Goal: Task Accomplishment & Management: Complete application form

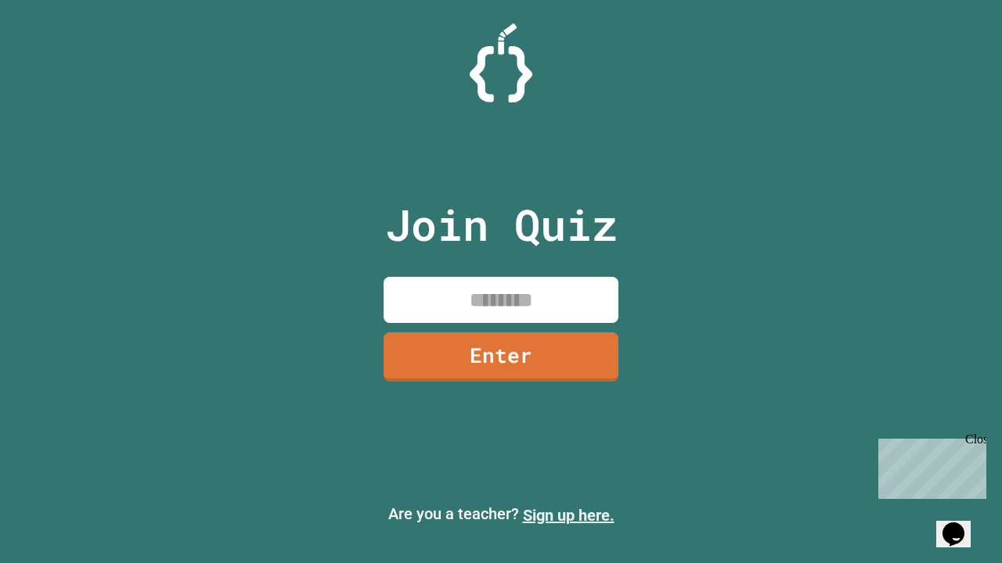
click at [568, 516] on link "Sign up here." at bounding box center [569, 515] width 92 height 19
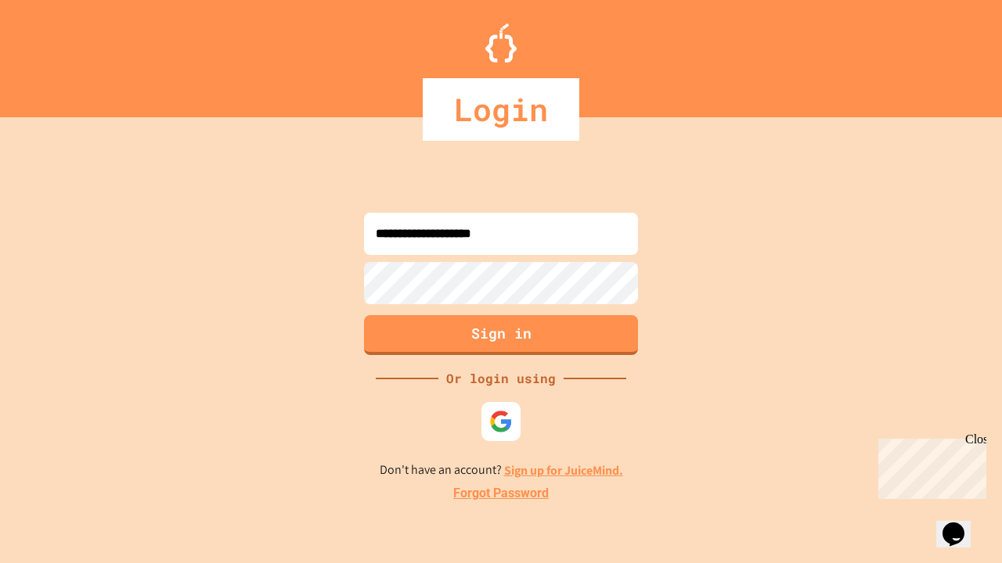
type input "**********"
